Goal: Find specific page/section

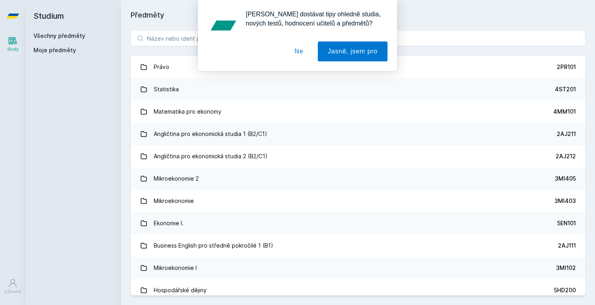
click at [300, 53] on button "Ne" at bounding box center [299, 51] width 29 height 20
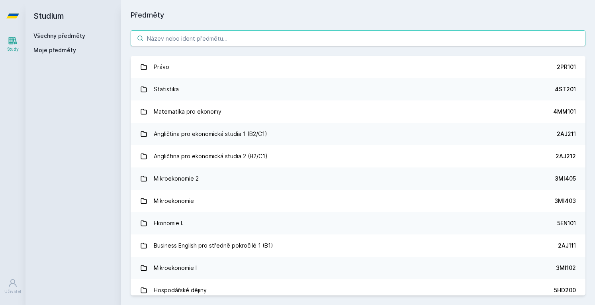
click at [258, 32] on input "search" at bounding box center [358, 38] width 455 height 16
paste input "5EN403)"
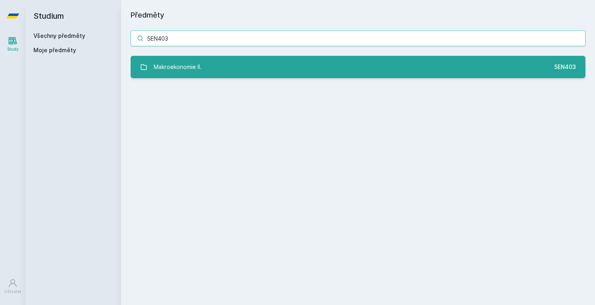
type input "5EN403"
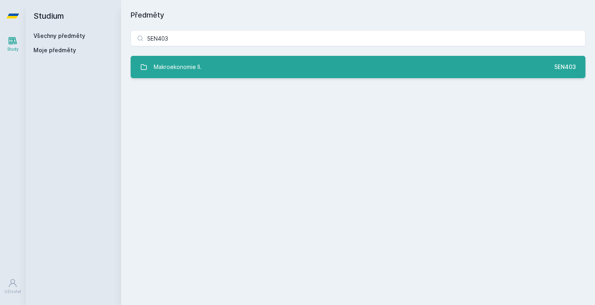
click at [247, 71] on link "Makroekonomie II. 5EN403" at bounding box center [358, 67] width 455 height 22
